Goal: Task Accomplishment & Management: Manage account settings

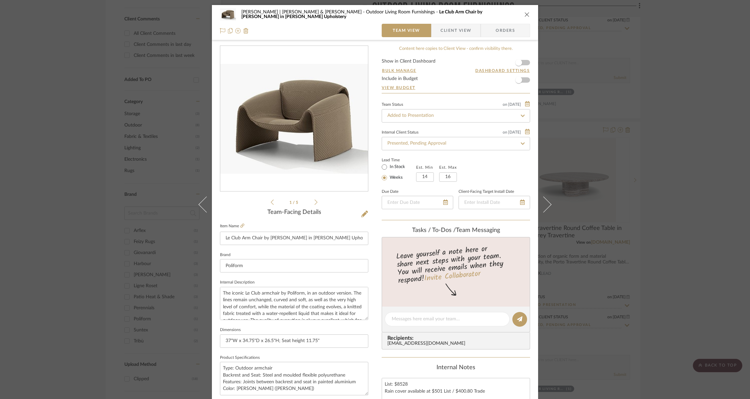
scroll to position [130, 0]
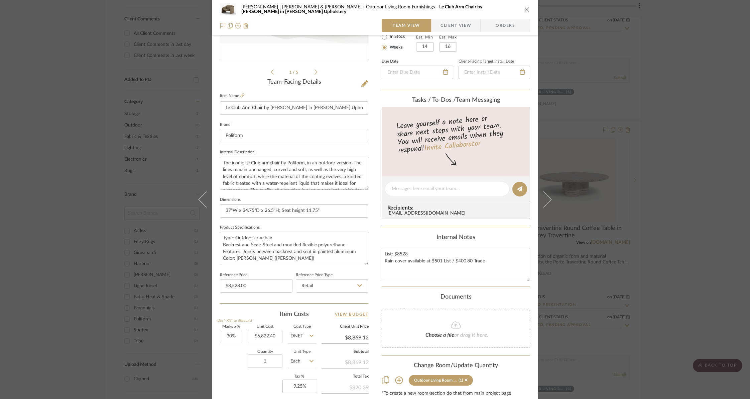
click at [525, 9] on icon "close" at bounding box center [527, 9] width 5 height 5
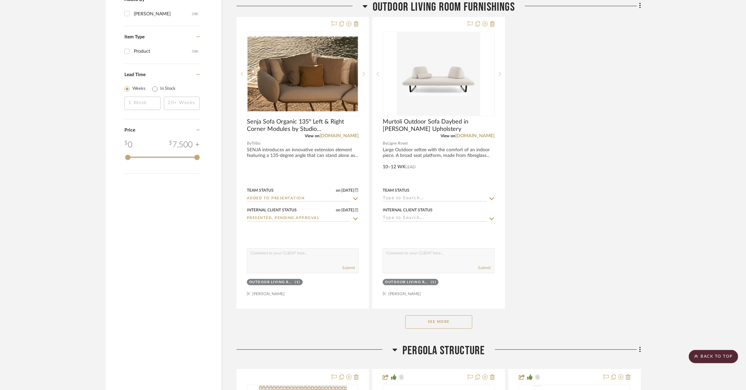
scroll to position [855, 0]
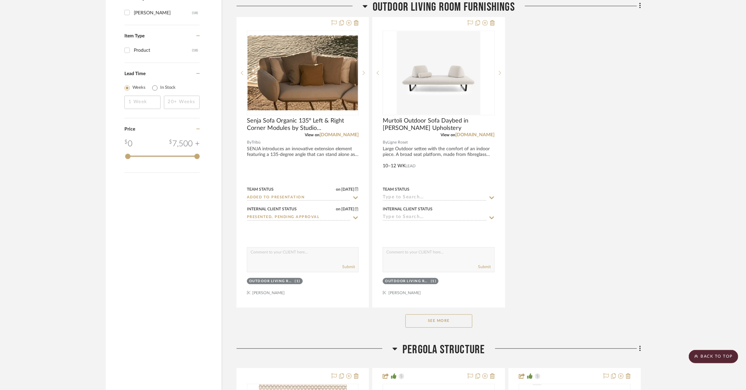
click at [442, 315] on button "See More" at bounding box center [438, 321] width 67 height 13
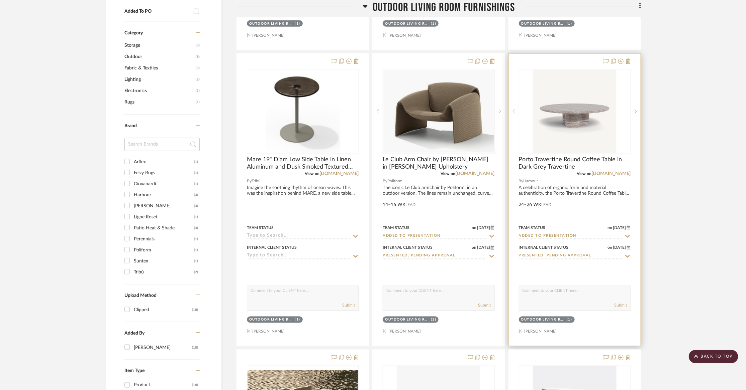
scroll to position [529, 0]
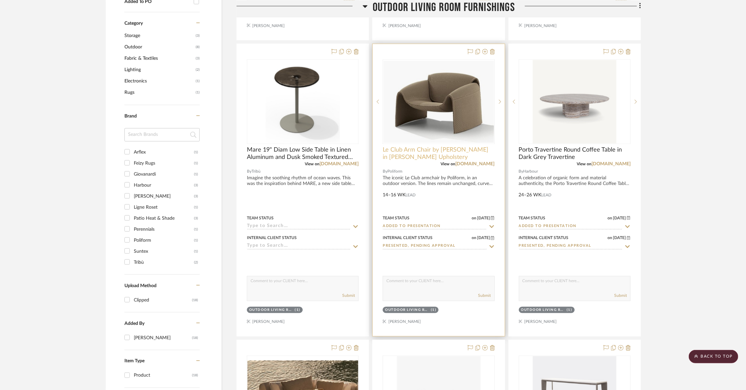
click at [409, 146] on span "Le Club Arm Chair by [PERSON_NAME] in [PERSON_NAME] Upholstery" at bounding box center [438, 153] width 112 height 15
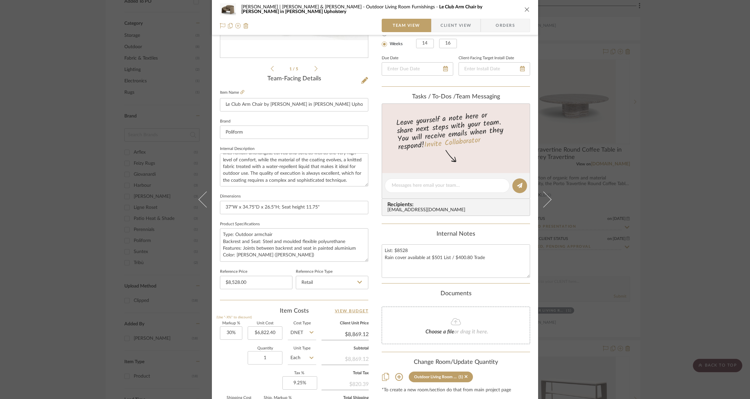
scroll to position [17, 0]
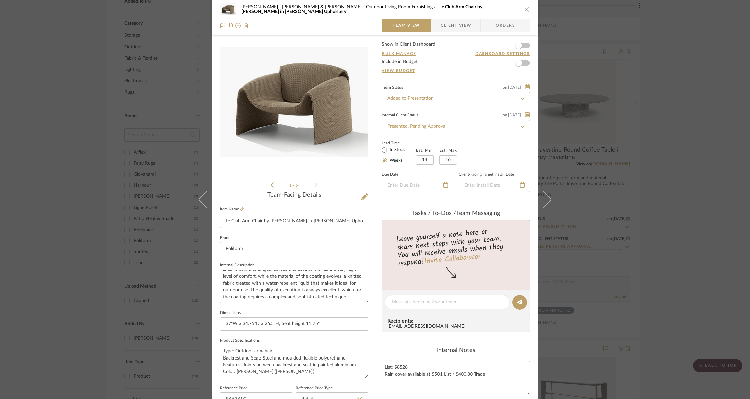
click at [492, 379] on textarea "List: $8528 Rain cover available at $501 List / $400.80 Trade" at bounding box center [456, 376] width 148 height 33
type textarea "List: $8528 Rain cover available at $501 List / $400.80 Trade No freight charge…"
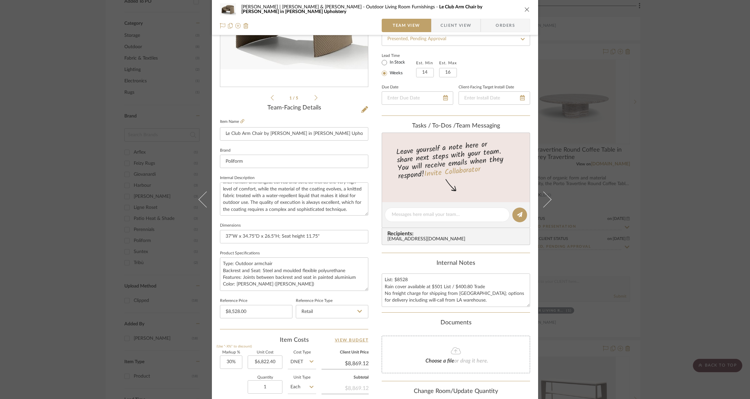
scroll to position [222, 0]
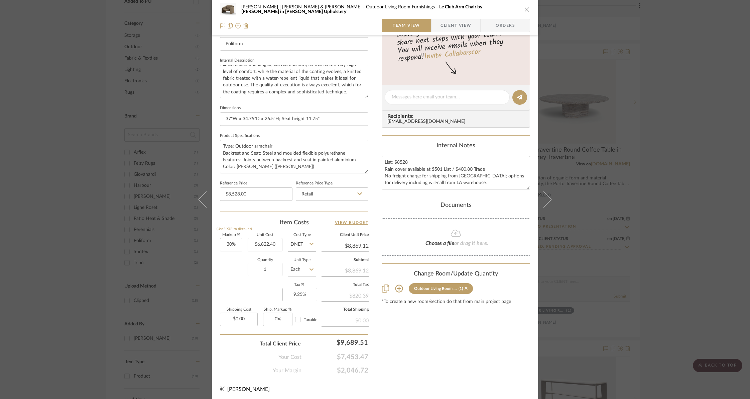
click at [525, 9] on icon "close" at bounding box center [527, 9] width 5 height 5
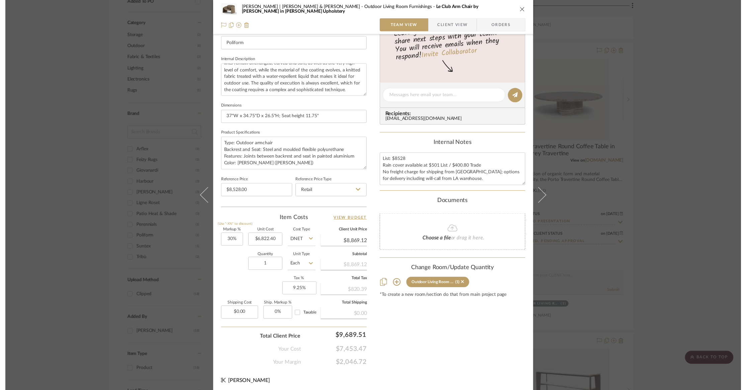
scroll to position [529, 0]
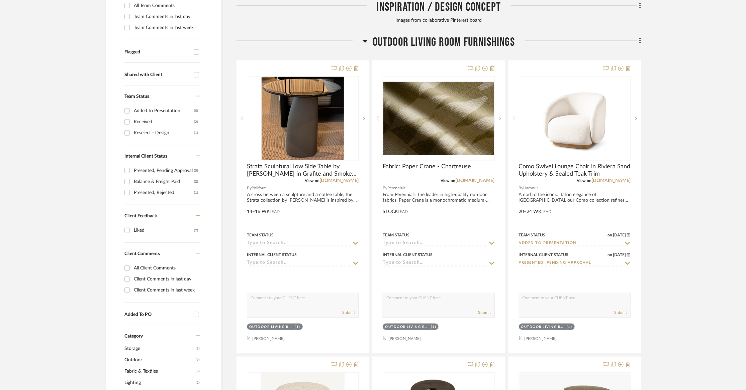
scroll to position [222, 0]
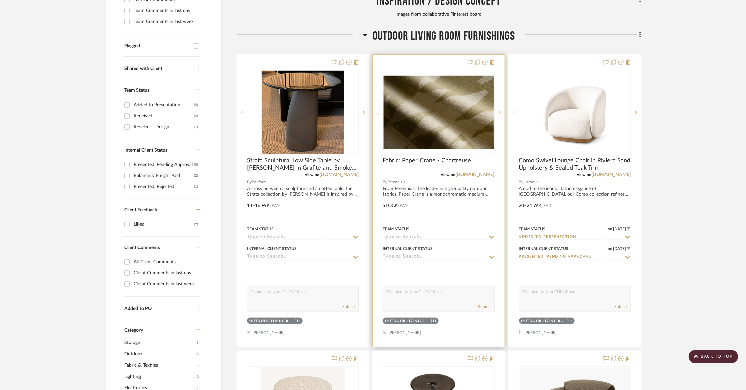
click at [500, 110] on icon at bounding box center [499, 112] width 2 height 5
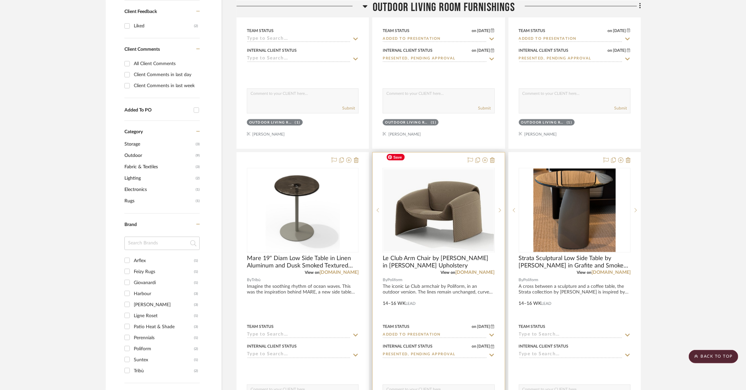
scroll to position [430, 0]
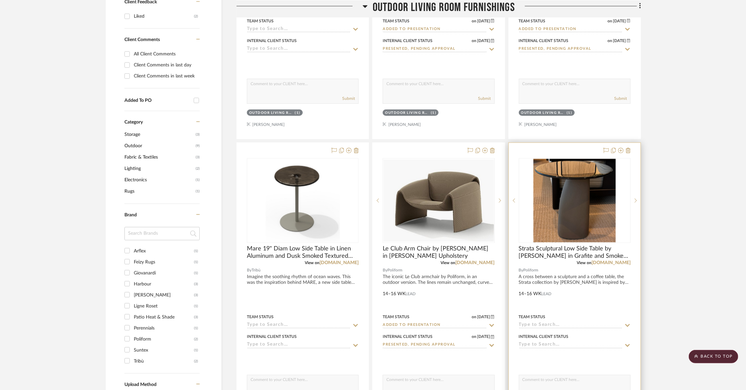
click at [629, 325] on icon at bounding box center [627, 326] width 5 height 3
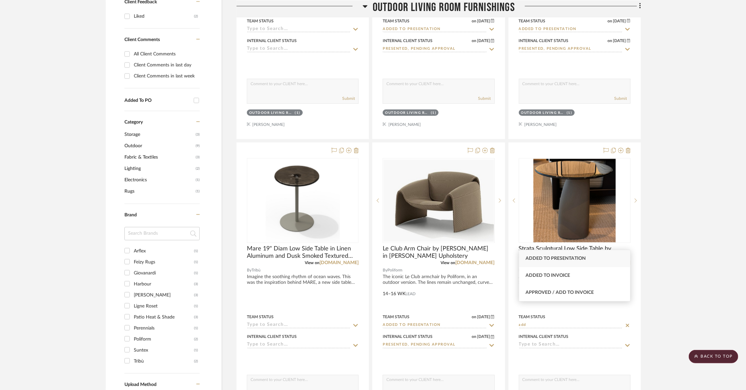
type input "add"
click at [556, 261] on span "Added to Presentation" at bounding box center [556, 258] width 60 height 5
type input "10/12/2025"
type input "Added to Presentation"
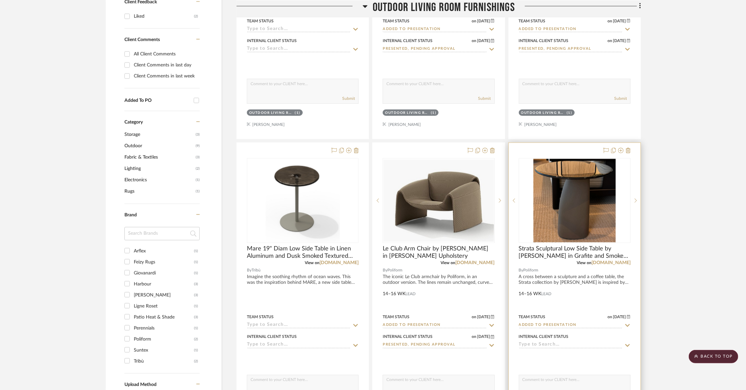
click at [627, 343] on icon at bounding box center [627, 345] width 6 height 5
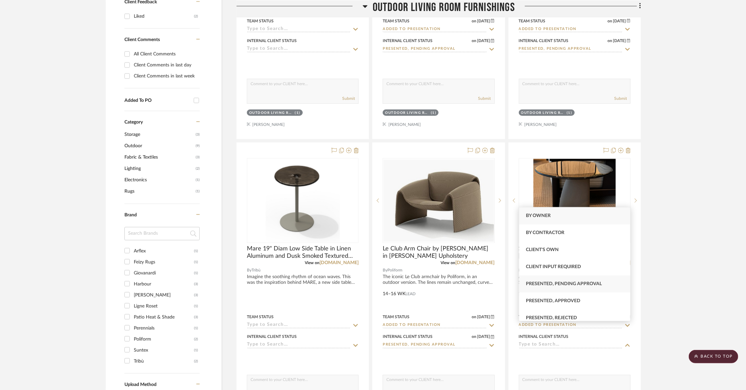
click at [559, 286] on span "Presented, Pending Approval" at bounding box center [564, 284] width 76 height 5
type input "10/12/2025"
type input "Presented, Pending Approval"
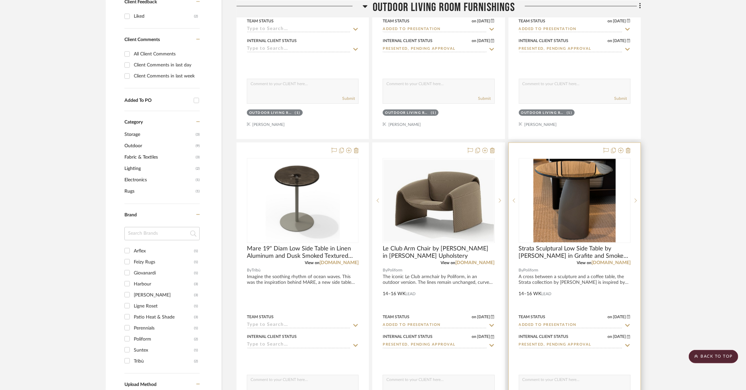
click at [560, 260] on div at bounding box center [575, 289] width 132 height 293
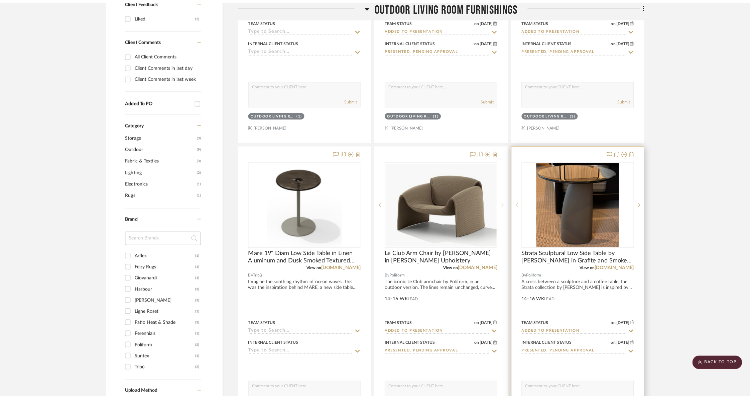
scroll to position [0, 0]
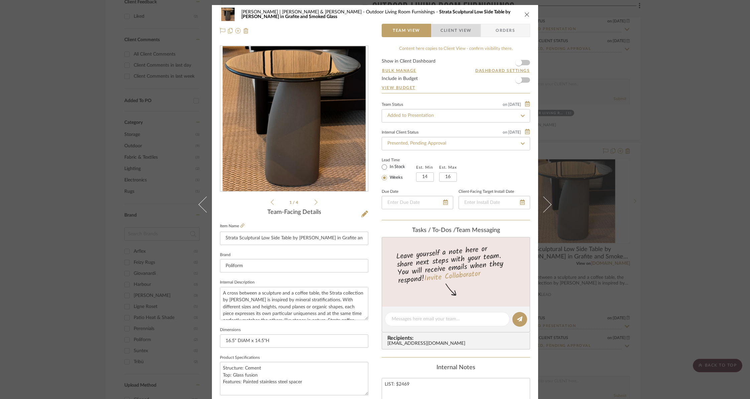
click at [450, 26] on span "Client View" at bounding box center [456, 30] width 31 height 13
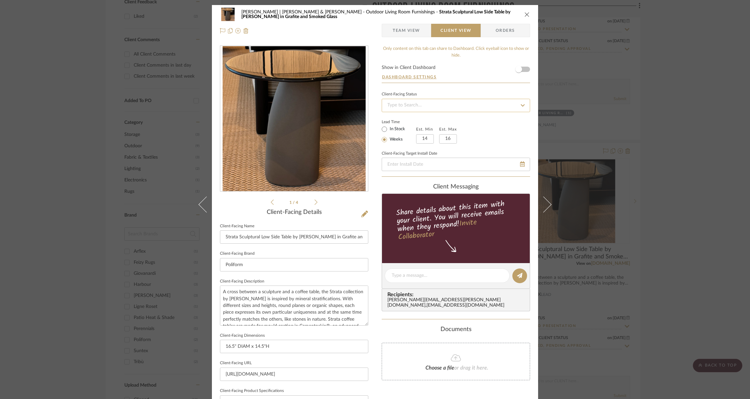
click at [437, 103] on input at bounding box center [456, 105] width 148 height 13
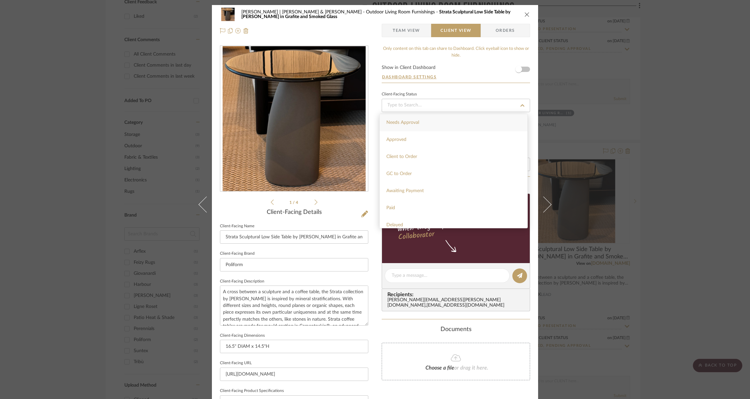
click at [408, 120] on span "Needs Approval" at bounding box center [402, 122] width 33 height 5
type input "10/12/2025"
type input "Needs Approval"
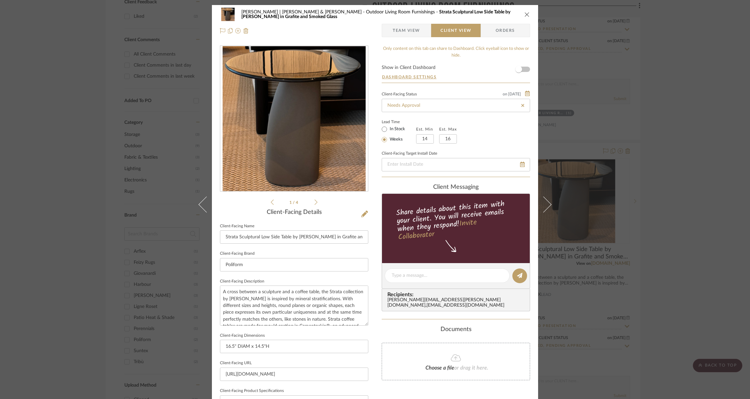
click at [394, 28] on span "Team View" at bounding box center [406, 30] width 27 height 13
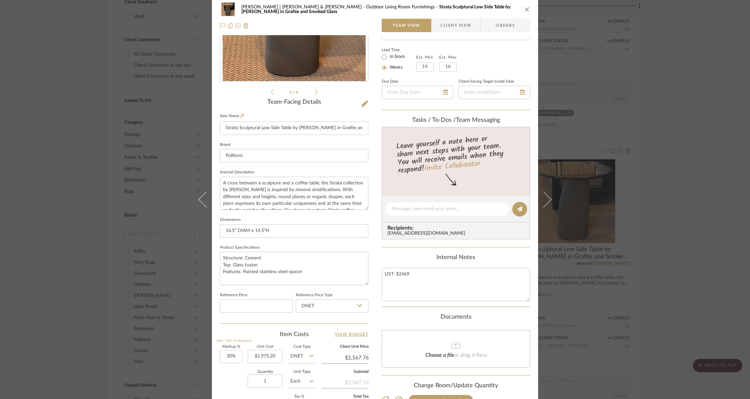
scroll to position [222, 0]
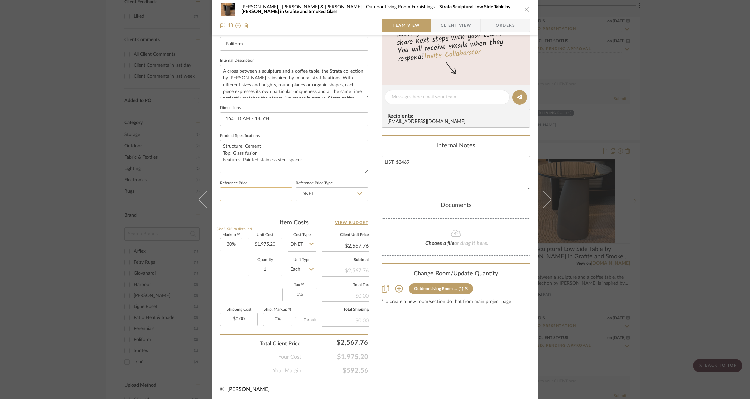
click at [269, 191] on input at bounding box center [256, 193] width 73 height 13
type input "$2,469.00"
click at [216, 275] on div "Dunham | Glenn & Mark Outdoor Living Room Furnishings Strata Sculptural Low Sid…" at bounding box center [375, 91] width 326 height 617
click at [412, 342] on div "Content here copies to Client View - confirm visibility there. Show in Client D…" at bounding box center [456, 99] width 148 height 550
click at [357, 192] on icon at bounding box center [359, 193] width 5 height 3
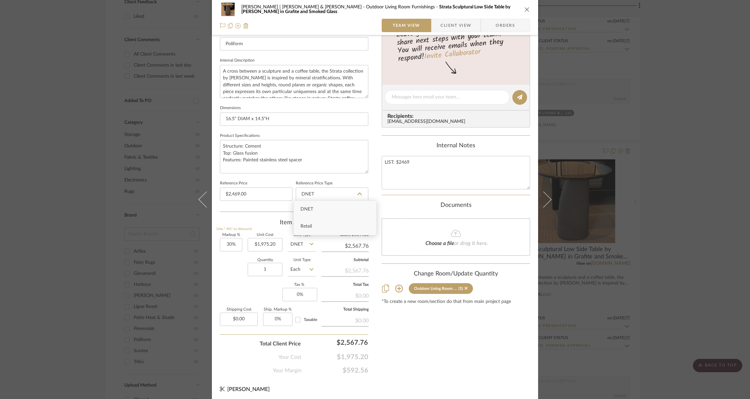
click at [310, 224] on span "Retail" at bounding box center [306, 226] width 11 height 5
type input "Retail"
click at [479, 348] on div "Content here copies to Client View - confirm visibility there. Show in Client D…" at bounding box center [456, 99] width 148 height 550
click at [525, 8] on icon "close" at bounding box center [527, 9] width 5 height 5
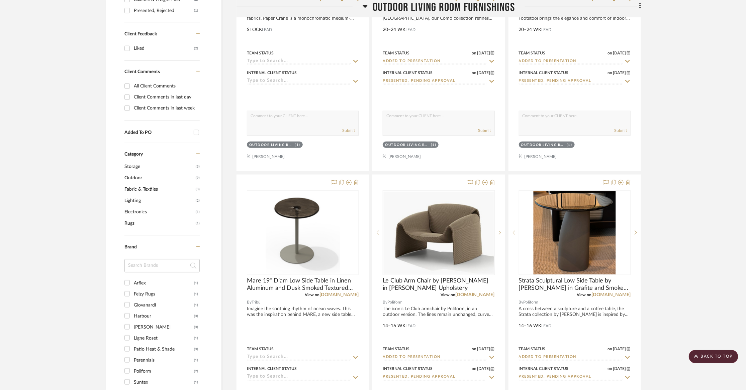
scroll to position [389, 0]
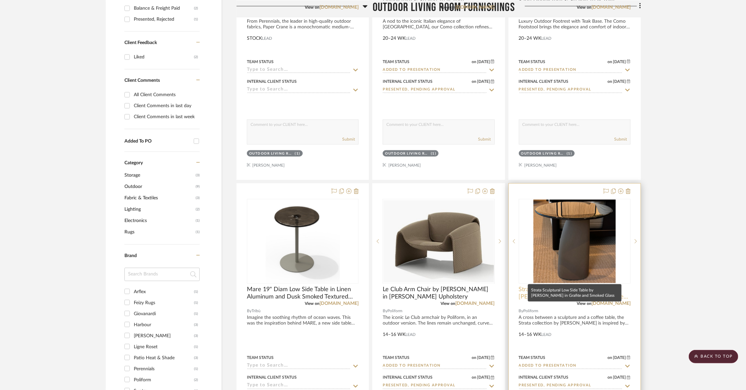
click at [553, 286] on span "Strata Sculptural Low Side Table by Emmanuel Gallina in Grafite and Smoked Glass" at bounding box center [575, 293] width 112 height 15
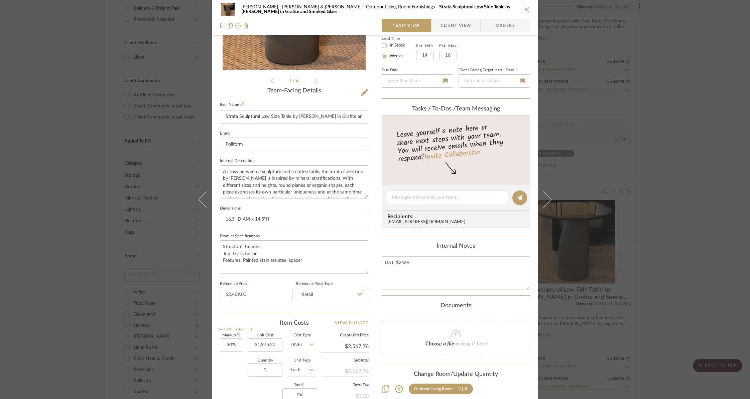
scroll to position [210, 0]
